Goal: Information Seeking & Learning: Learn about a topic

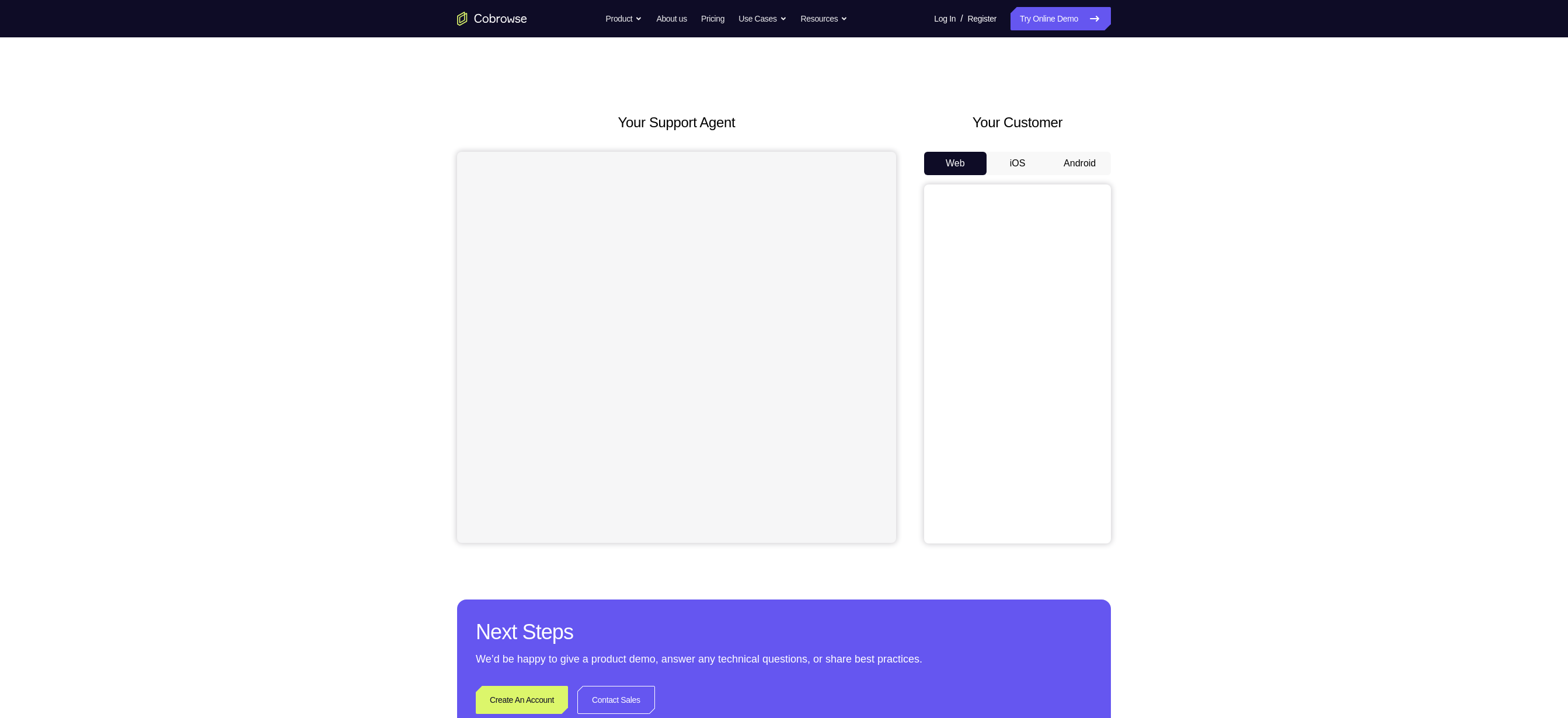
click at [1086, 162] on button "Android" at bounding box center [1079, 163] width 63 height 23
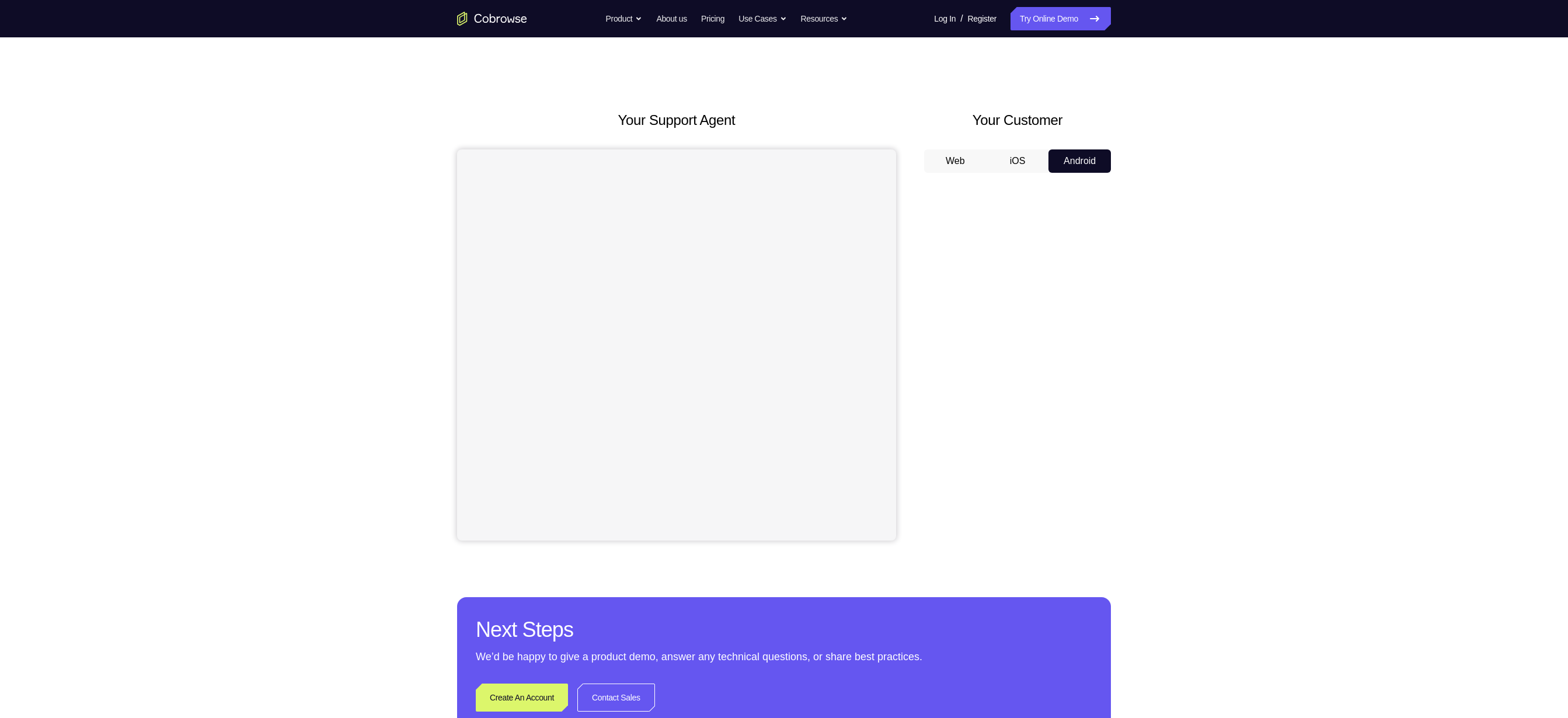
scroll to position [39, 0]
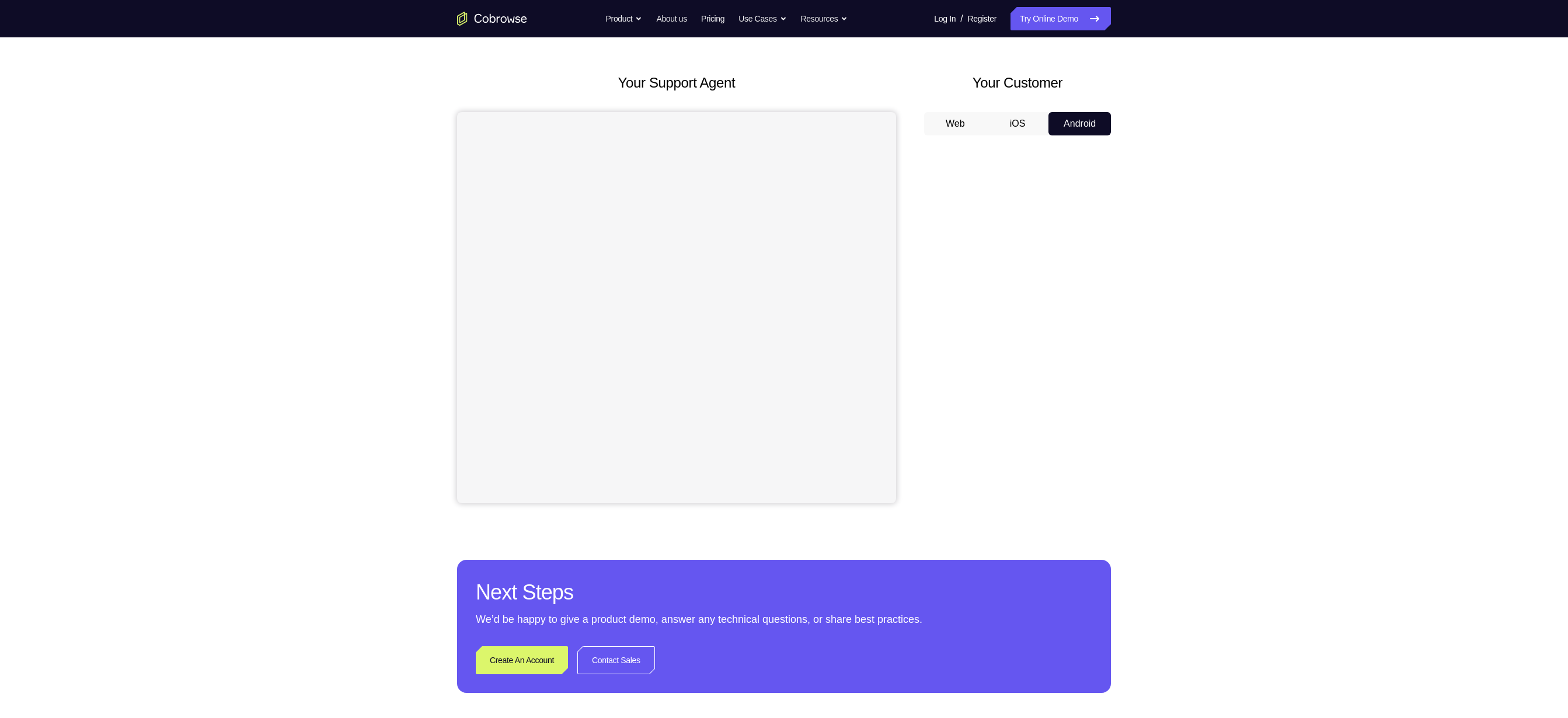
drag, startPoint x: 1133, startPoint y: 325, endPoint x: 1126, endPoint y: 407, distance: 82.3
click at [1126, 407] on div "Your Support Agent Your Customer Web iOS Android Next Steps We’d be happy to gi…" at bounding box center [784, 383] width 747 height 770
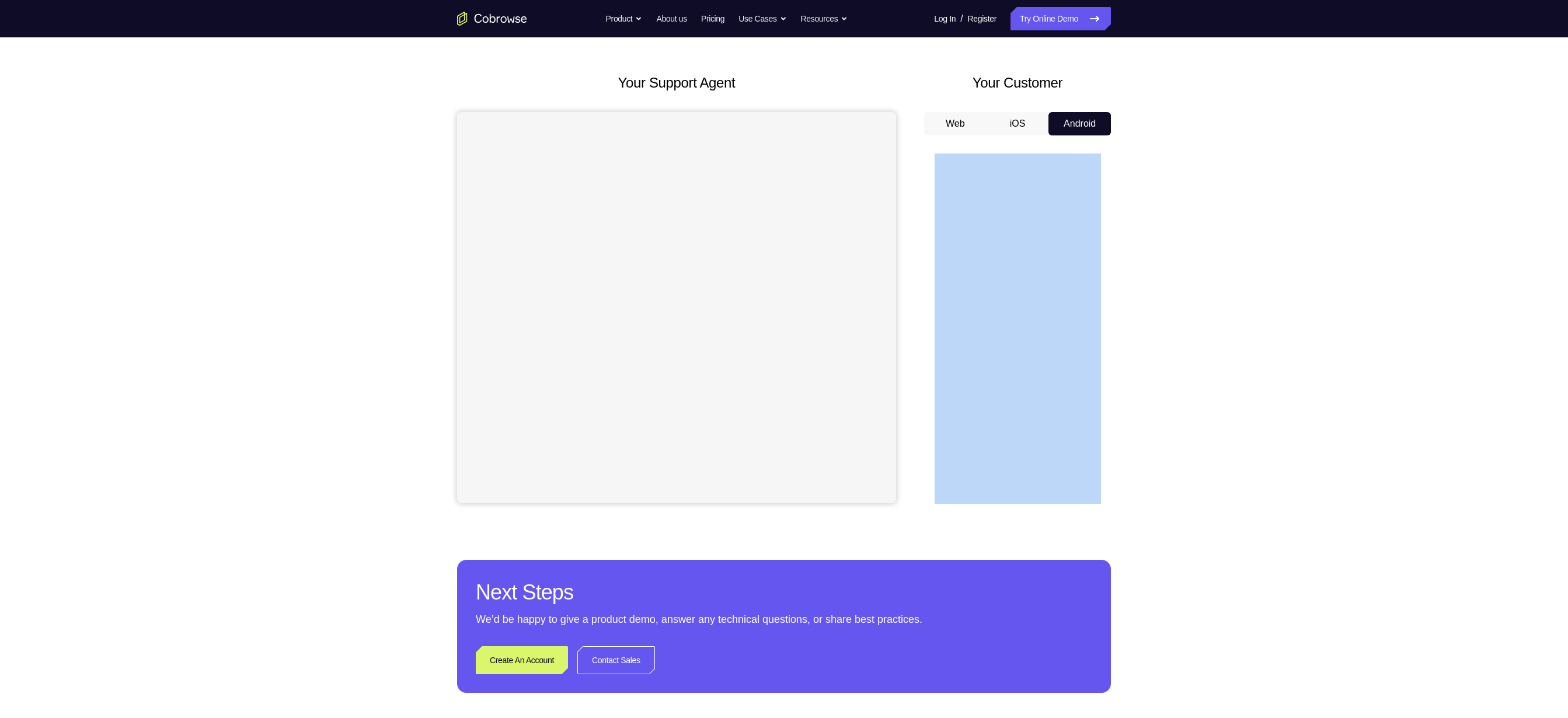
click at [1126, 407] on div "Your Support Agent Your Customer Web iOS Android Next Steps We’d be happy to gi…" at bounding box center [784, 383] width 747 height 770
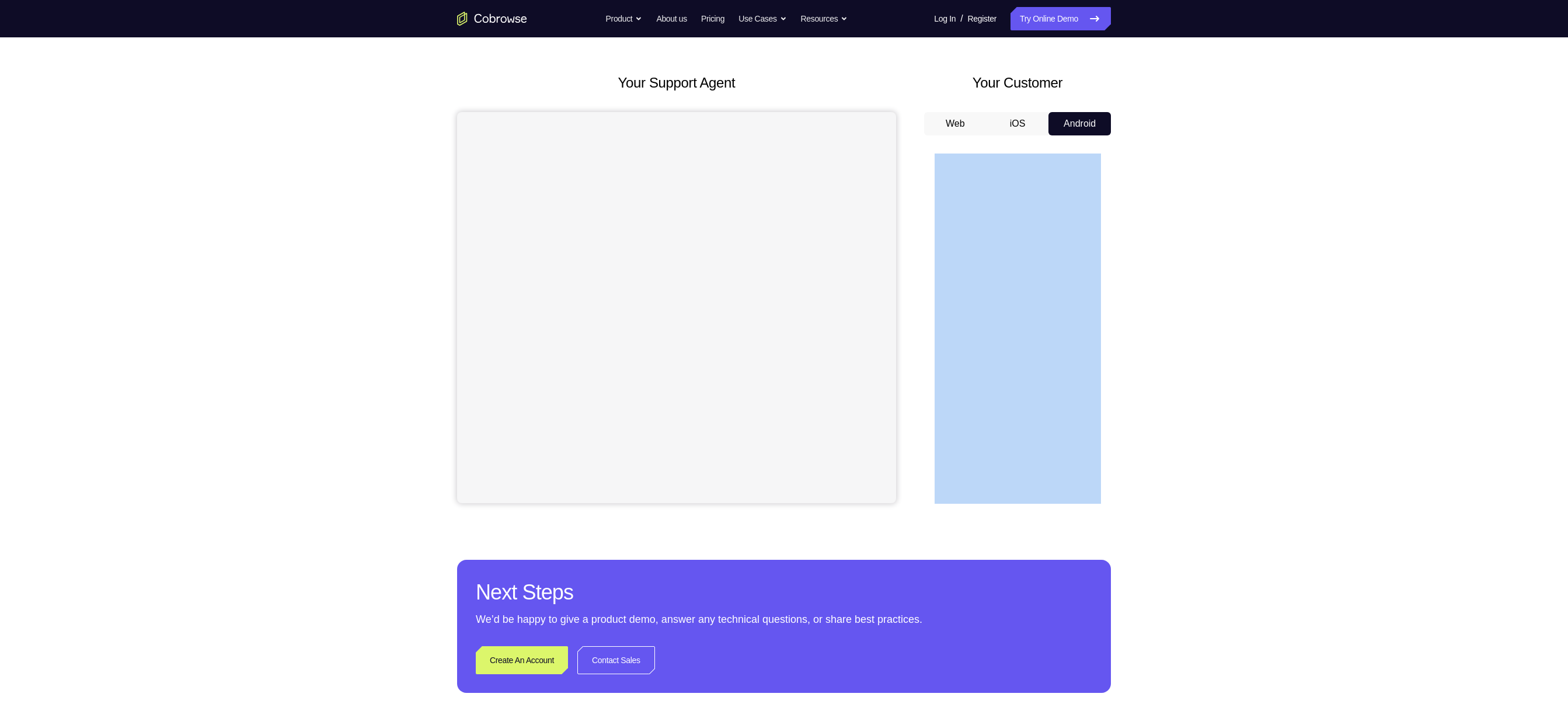
click at [1126, 407] on div "Your Support Agent Your Customer Web iOS Android Next Steps We’d be happy to gi…" at bounding box center [784, 383] width 747 height 770
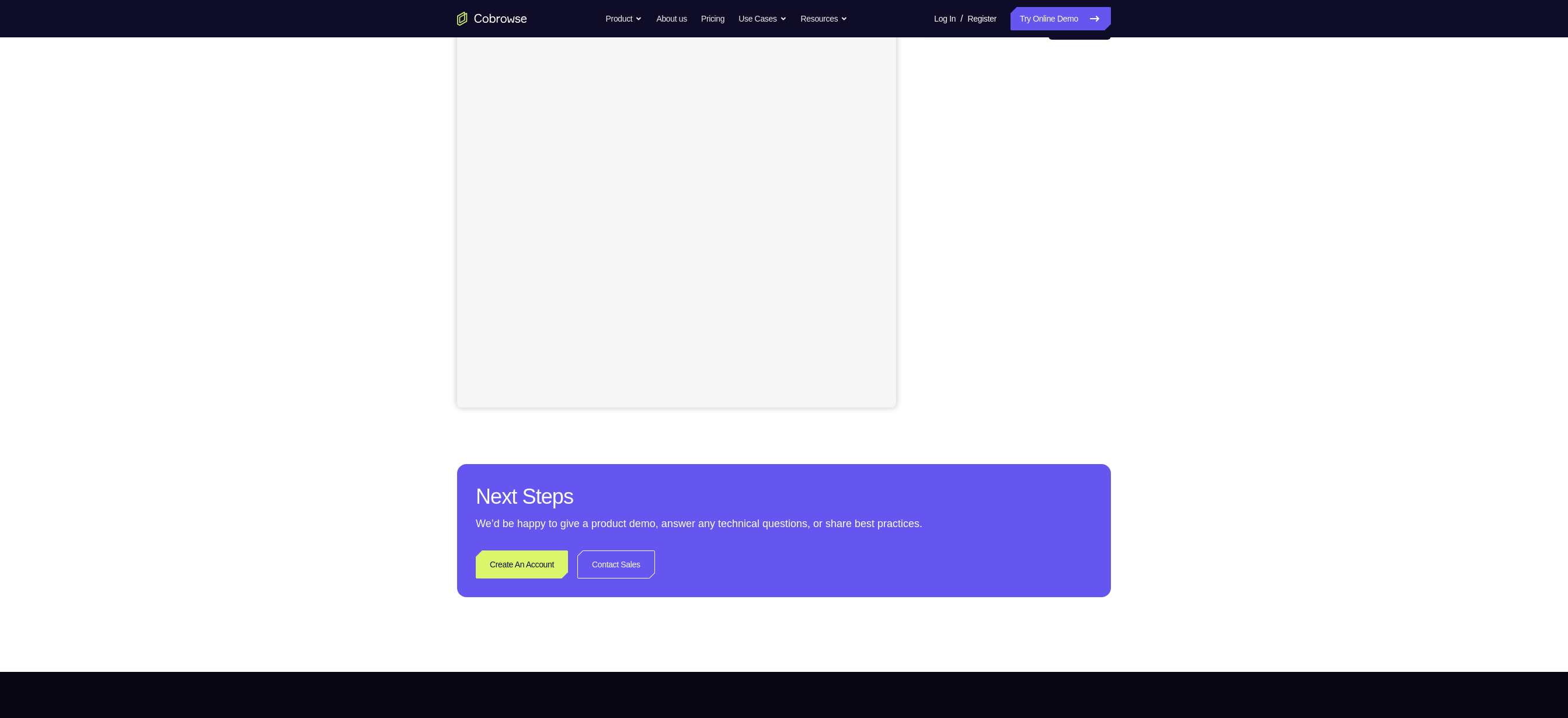
scroll to position [136, 0]
